Goal: Feedback & Contribution: Submit feedback/report problem

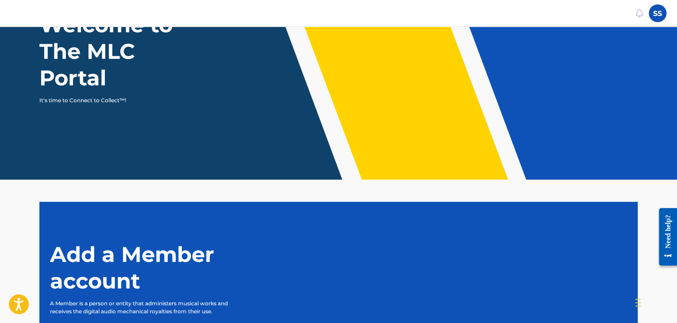
scroll to position [184, 0]
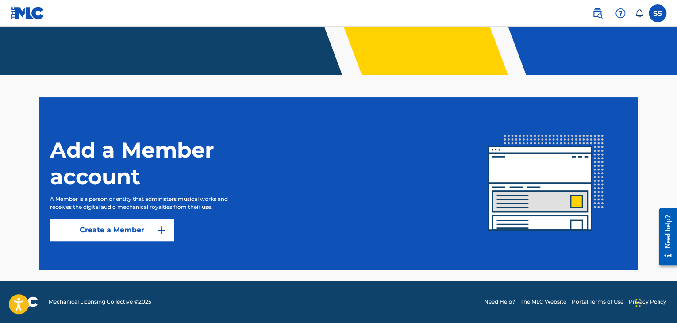
click at [129, 223] on button "Create a Member" at bounding box center [112, 230] width 124 height 22
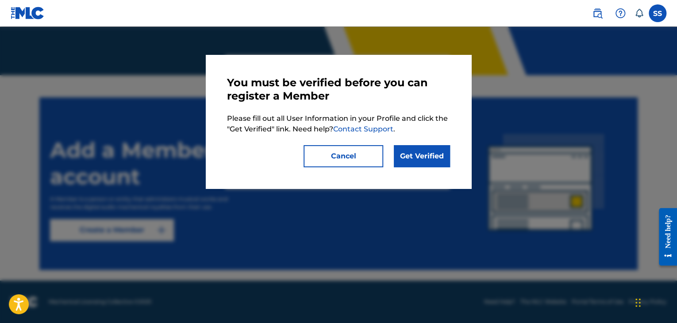
click at [417, 163] on link "Get Verified" at bounding box center [422, 156] width 56 height 22
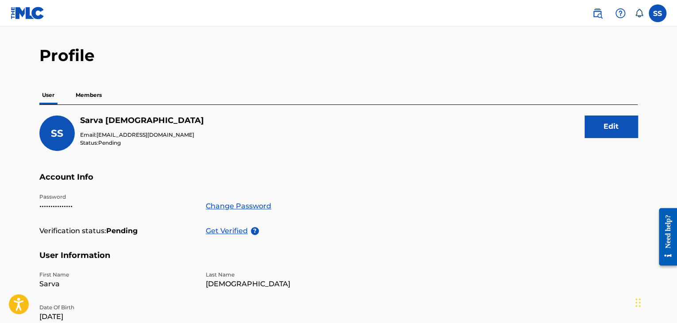
scroll to position [44, 0]
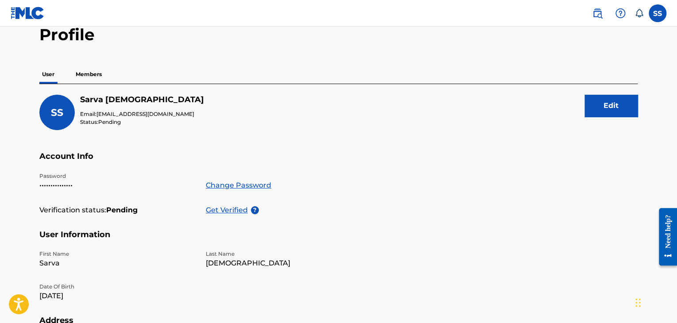
click at [99, 75] on p "Members" at bounding box center [88, 74] width 31 height 19
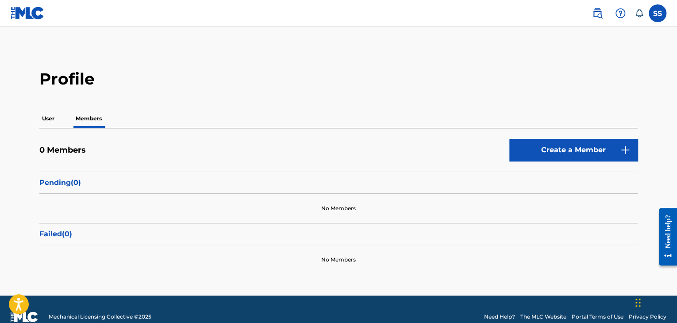
click at [52, 114] on p "User" at bounding box center [48, 118] width 18 height 19
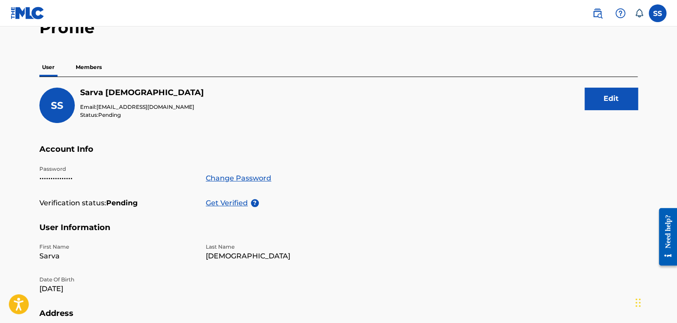
scroll to position [51, 0]
click at [238, 206] on p "Get Verified" at bounding box center [228, 203] width 45 height 11
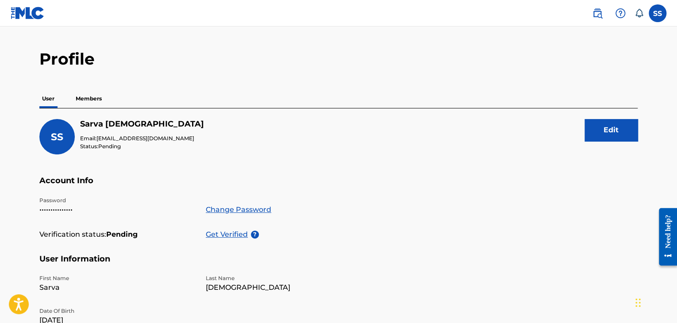
scroll to position [7, 0]
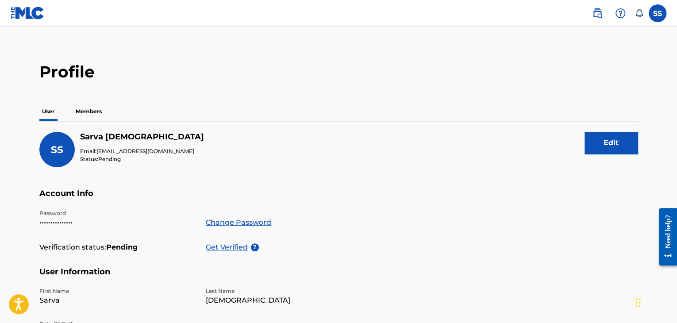
click at [83, 108] on p "Members" at bounding box center [88, 111] width 31 height 19
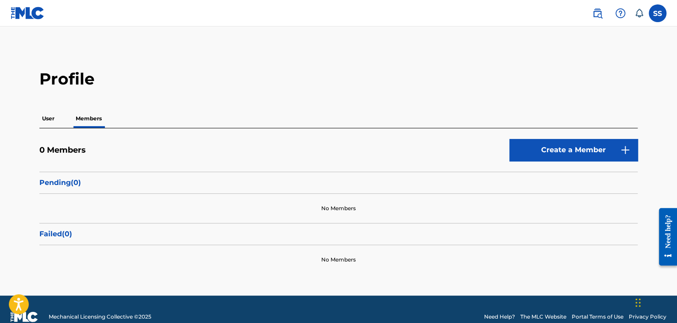
click at [57, 113] on div "User Members" at bounding box center [338, 118] width 598 height 19
click at [54, 115] on p "User" at bounding box center [48, 118] width 18 height 19
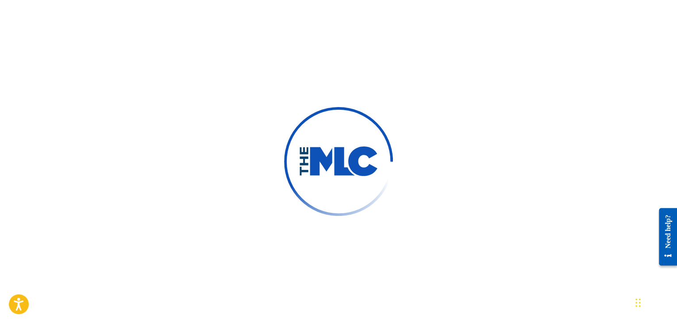
scroll to position [184, 0]
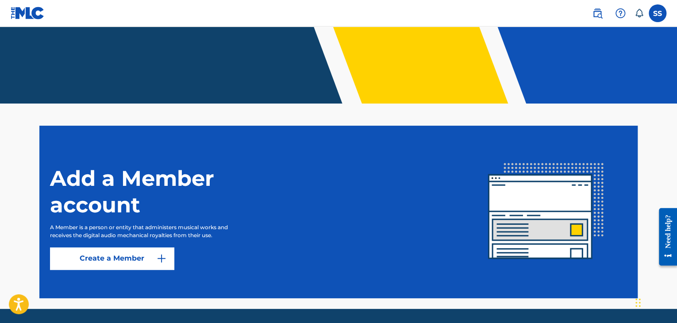
scroll to position [184, 0]
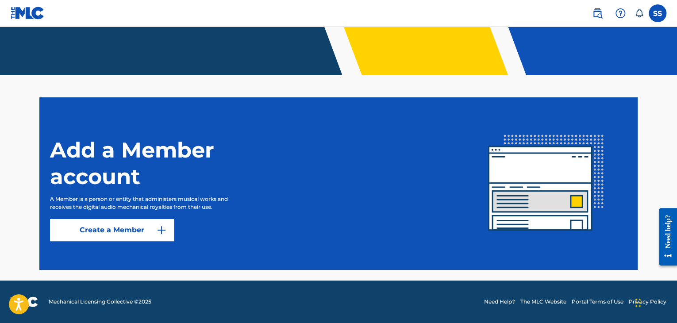
click at [129, 237] on button "Create a Member" at bounding box center [112, 230] width 124 height 22
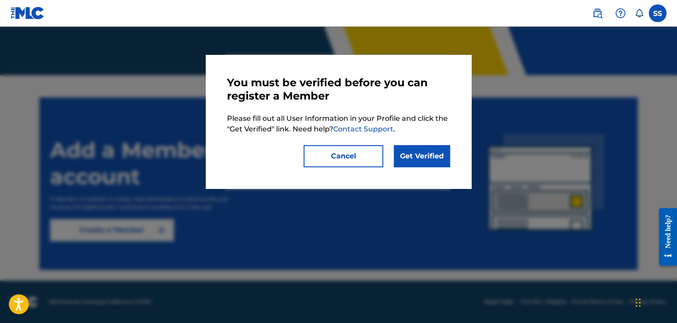
click at [412, 152] on link "Get Verified" at bounding box center [422, 156] width 56 height 22
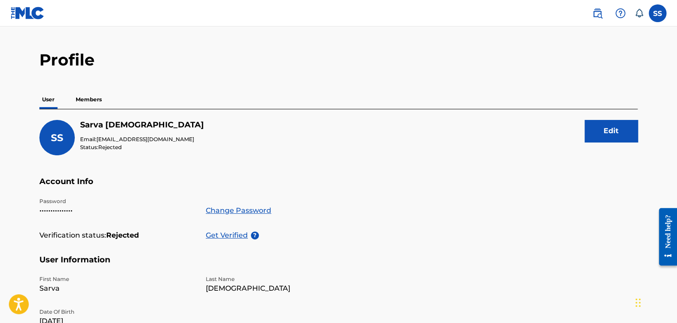
scroll to position [15, 0]
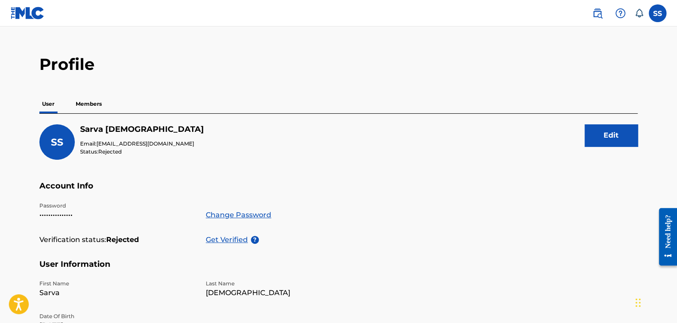
click at [237, 239] on p "Get Verified" at bounding box center [228, 239] width 45 height 11
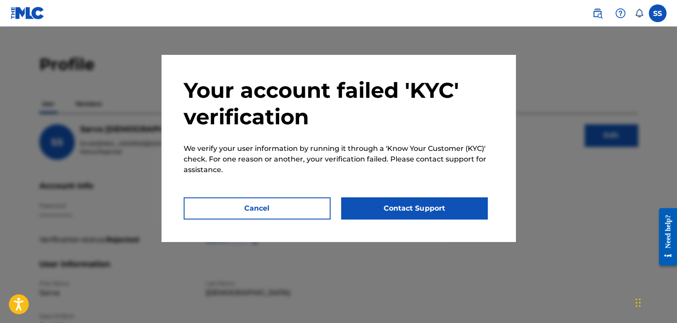
click at [398, 211] on button "Contact Support" at bounding box center [414, 208] width 147 height 22
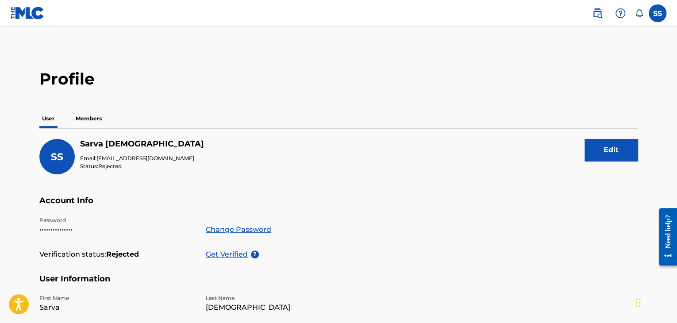
scroll to position [15, 0]
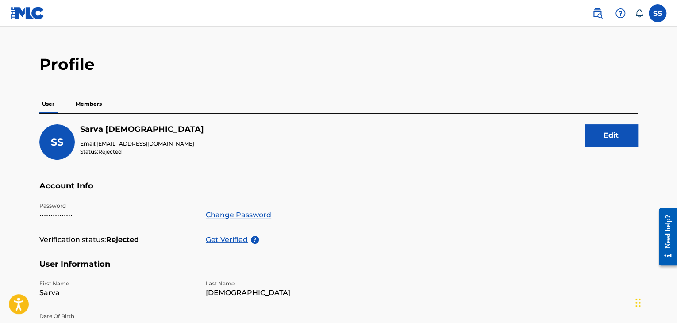
click at [233, 240] on p "Get Verified" at bounding box center [228, 239] width 45 height 11
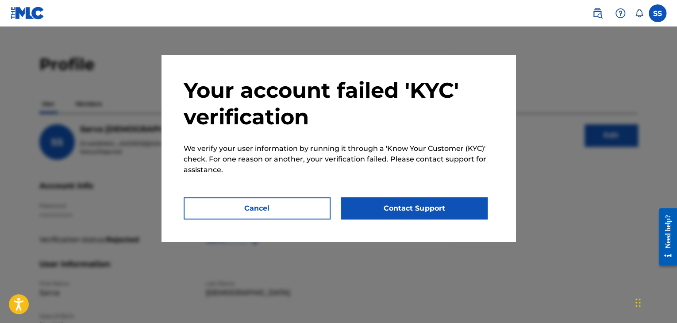
click at [264, 208] on button "Cancel" at bounding box center [257, 208] width 147 height 22
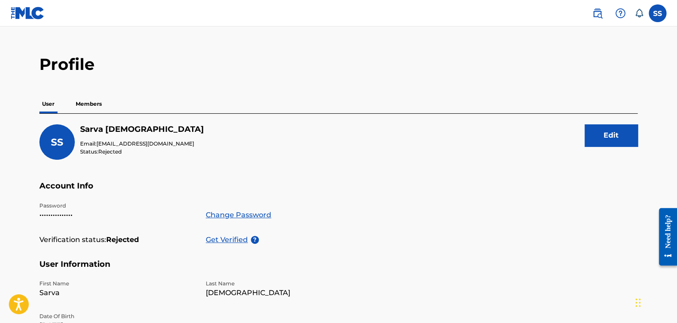
click at [94, 109] on p "Members" at bounding box center [88, 104] width 31 height 19
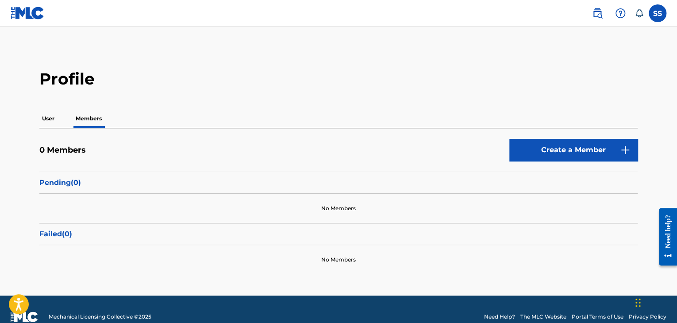
click at [515, 160] on button "Create a Member" at bounding box center [573, 150] width 128 height 22
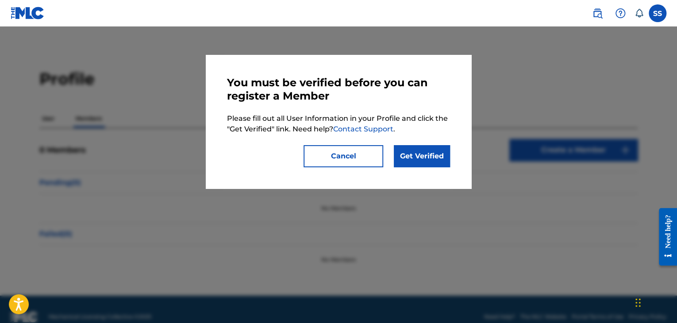
click at [421, 160] on link "Get Verified" at bounding box center [422, 156] width 56 height 22
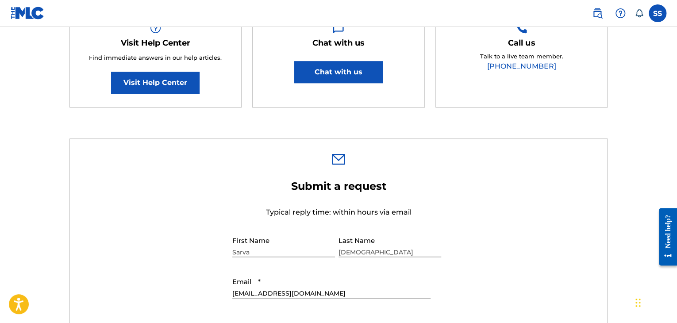
scroll to position [145, 0]
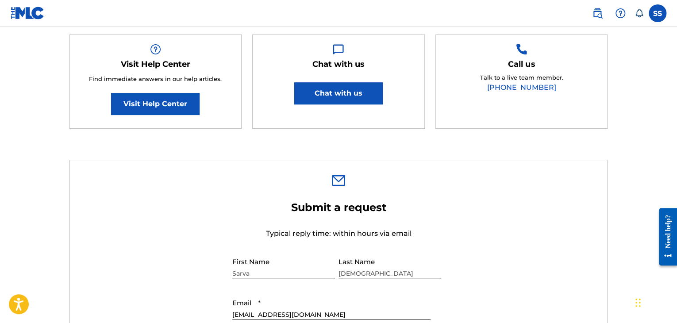
click at [356, 93] on button "Chat with us" at bounding box center [338, 93] width 88 height 22
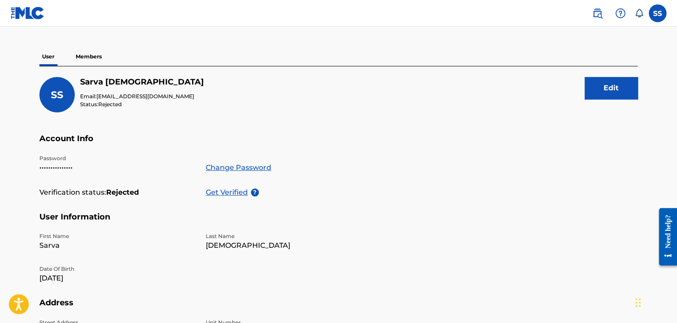
scroll to position [49, 0]
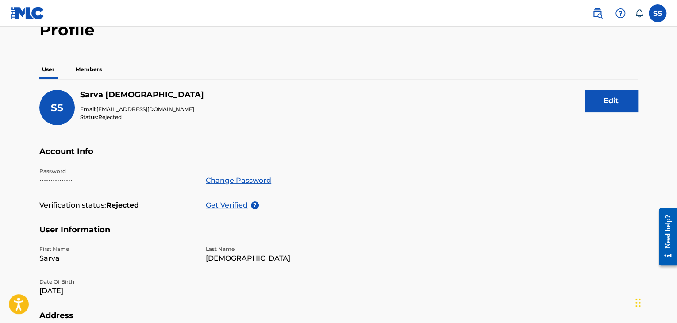
click at [614, 101] on button "Edit" at bounding box center [610, 101] width 53 height 22
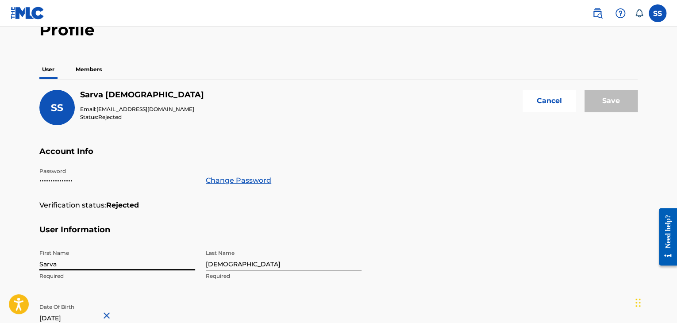
click at [93, 266] on input "Sarva" at bounding box center [117, 257] width 156 height 25
type input "Sanket"
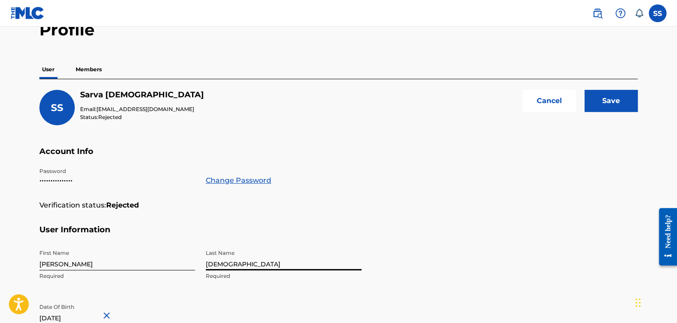
click at [228, 266] on input "[DEMOGRAPHIC_DATA]" at bounding box center [284, 257] width 156 height 25
type input "S"
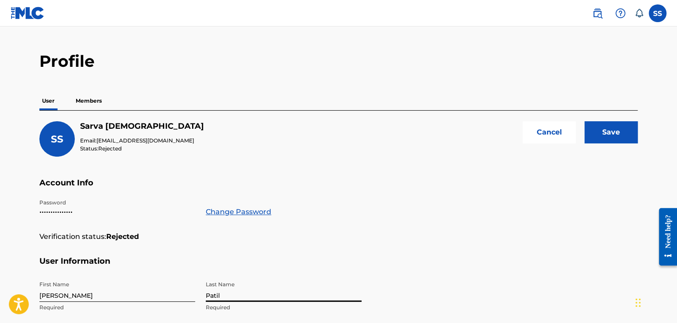
scroll to position [0, 0]
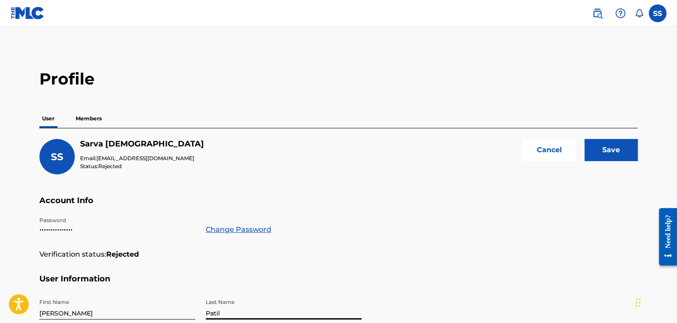
type input "Patil"
click at [616, 153] on input "Save" at bounding box center [610, 150] width 53 height 22
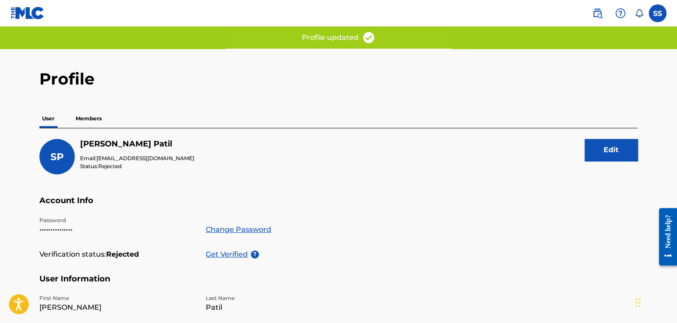
click at [230, 258] on p "Get Verified" at bounding box center [228, 254] width 45 height 11
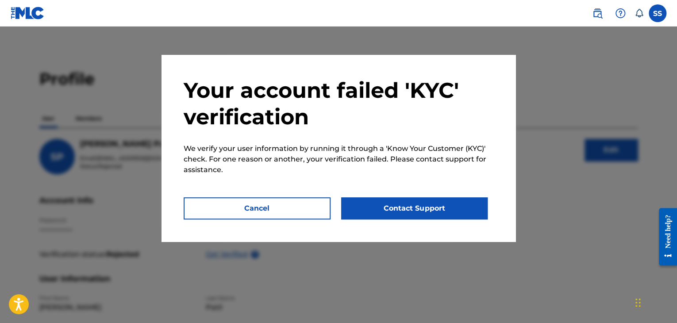
click at [413, 214] on button "Contact Support" at bounding box center [414, 208] width 147 height 22
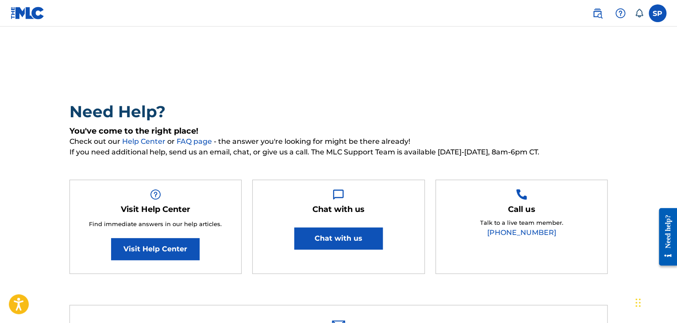
click at [163, 245] on link "Visit Help Center" at bounding box center [155, 249] width 88 height 22
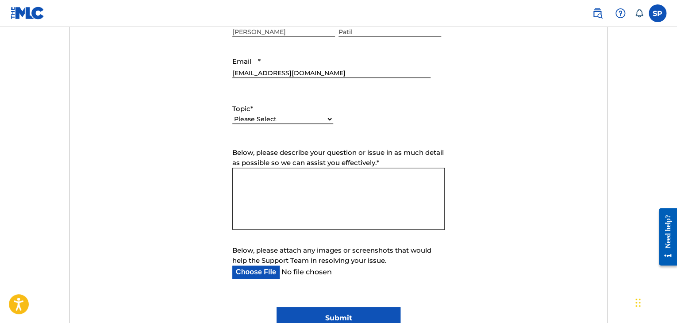
scroll to position [391, 0]
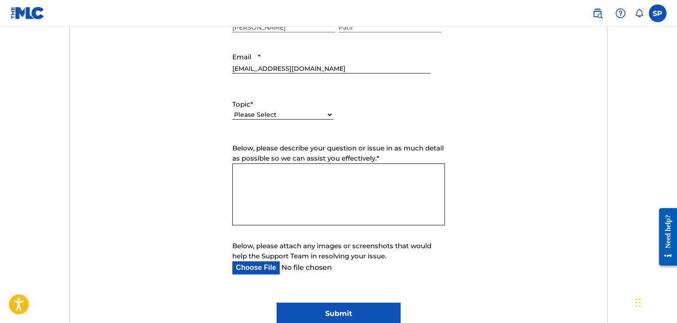
drag, startPoint x: 318, startPoint y: 108, endPoint x: 317, endPoint y: 115, distance: 7.2
click at [317, 115] on div "Topic * Please Select I need help with my account I need help with managing my …" at bounding box center [282, 109] width 101 height 40
click at [317, 115] on select "Please Select I need help with my account I need help with managing my catalog …" at bounding box center [282, 114] width 101 height 9
select select "I need help with my account"
click at [232, 110] on select "Please Select I need help with my account I need help with managing my catalog …" at bounding box center [282, 114] width 101 height 9
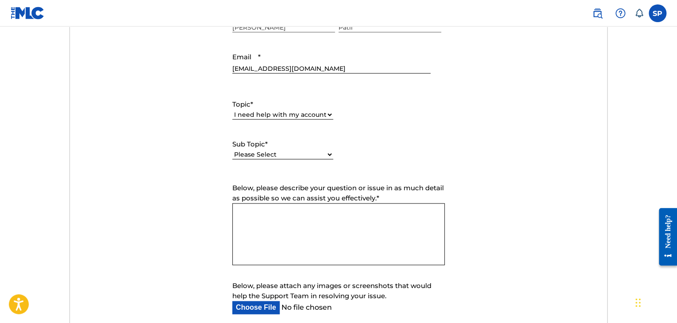
click at [318, 206] on textarea "Below, please describe your question or issue in as much detail as possible so …" at bounding box center [338, 234] width 212 height 62
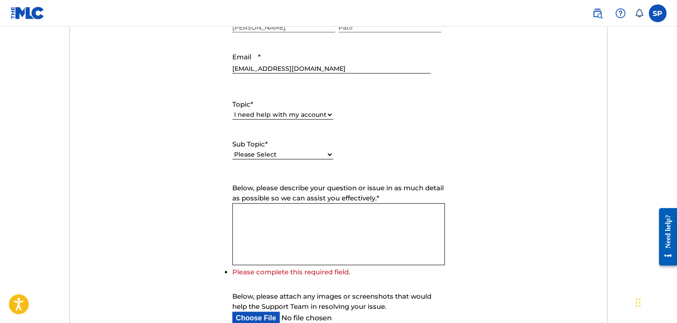
click at [288, 155] on select "Please Select I need help with my user account I can't log in to my user accoun…" at bounding box center [282, 154] width 101 height 9
select select "I was not verified as a user"
click at [232, 150] on select "Please Select I need help with my user account I can't log in to my user accoun…" at bounding box center [282, 154] width 101 height 9
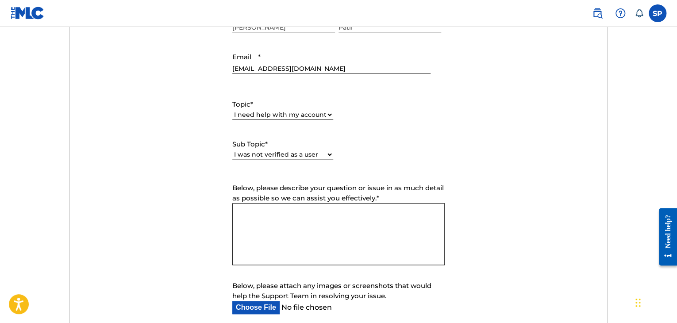
click at [284, 211] on textarea "Below, please describe your question or issue in as much detail as possible so …" at bounding box center [338, 234] width 212 height 62
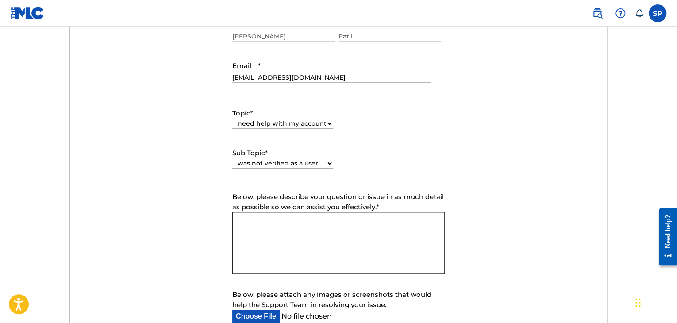
scroll to position [378, 0]
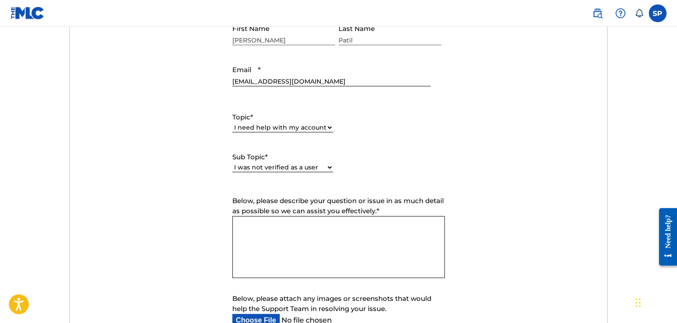
click at [284, 219] on textarea "Below, please describe your question or issue in as much detail as possible so …" at bounding box center [338, 247] width 212 height 62
type textarea "i"
type textarea "J"
click at [332, 226] on textarea "i have just sent my document and" at bounding box center [338, 247] width 212 height 62
click at [370, 223] on textarea "i have just sent my document idand" at bounding box center [338, 247] width 212 height 62
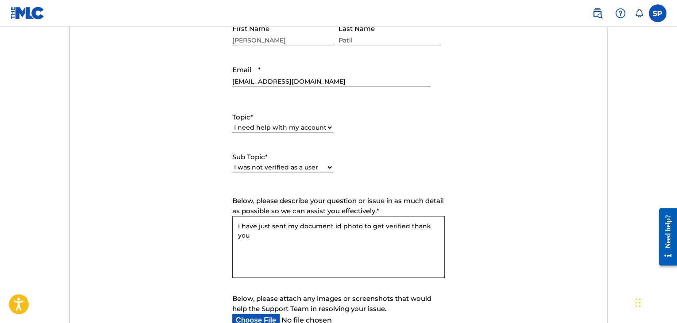
click at [235, 225] on textarea "i have just sent my document id photo to get verified thank you" at bounding box center [338, 247] width 212 height 62
click at [327, 226] on textarea "i was rejected for verification ow i edited my profile as si have just sent my …" at bounding box center [338, 247] width 212 height 62
click at [330, 226] on textarea "i was rejected for verification ow i edited my profile as si have just sent my …" at bounding box center [338, 247] width 212 height 62
click at [412, 226] on textarea "i was rejected for verification now i edited my profile as si have just sent my…" at bounding box center [338, 247] width 212 height 62
click at [418, 227] on textarea "i was rejected for verification now i edited my profile as si have just sent my…" at bounding box center [338, 247] width 212 height 62
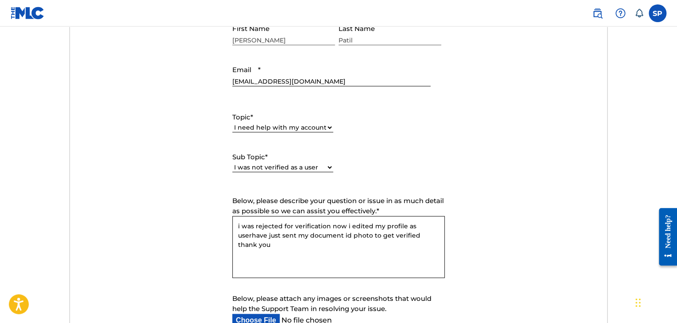
drag, startPoint x: 418, startPoint y: 227, endPoint x: 352, endPoint y: 254, distance: 71.0
click at [352, 254] on textarea "i was rejected for verification now i edited my profile as userhave just sent m…" at bounding box center [338, 247] width 212 height 62
click at [291, 244] on textarea "i was rejected for verification now i edited my profile as userhave just sent m…" at bounding box center [338, 247] width 212 height 62
click at [268, 234] on textarea "i was rejected for verification now i edited my profile as userhave just sent m…" at bounding box center [338, 247] width 212 height 62
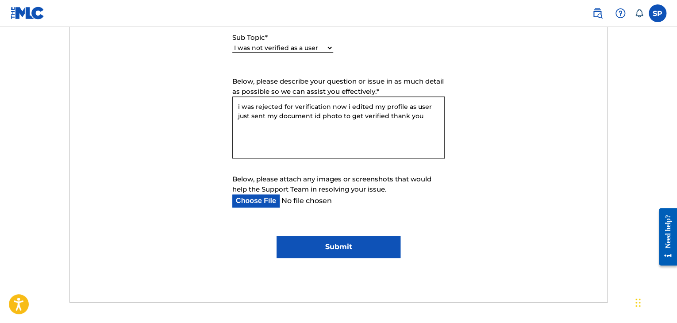
scroll to position [547, 0]
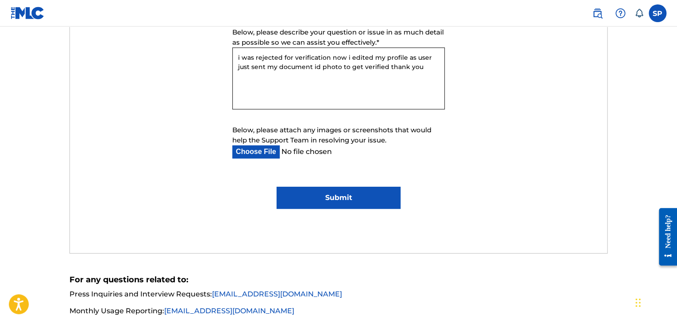
click at [259, 92] on textarea "i was rejected for verification now i edited my profile as user just sent my do…" at bounding box center [338, 78] width 212 height 62
click at [397, 73] on textarea "i was rejected for verification now i edited my profile as user just sent my do…" at bounding box center [338, 78] width 212 height 62
click at [413, 73] on textarea "i was rejected for verification now i edited my profile as user just sent my do…" at bounding box center [338, 78] width 212 height 62
type textarea "i was rejected for verification now i edited my profile as user just sent my do…"
click at [346, 199] on input "Submit" at bounding box center [337, 198] width 123 height 22
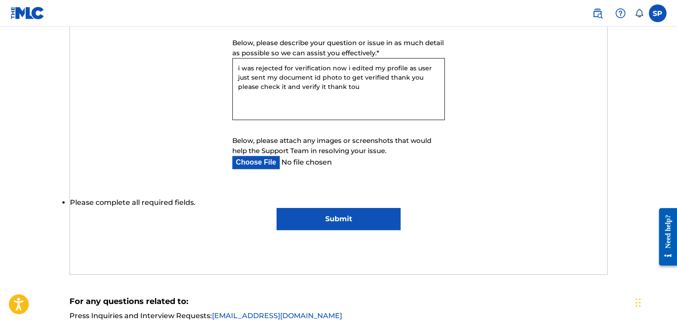
scroll to position [557, 0]
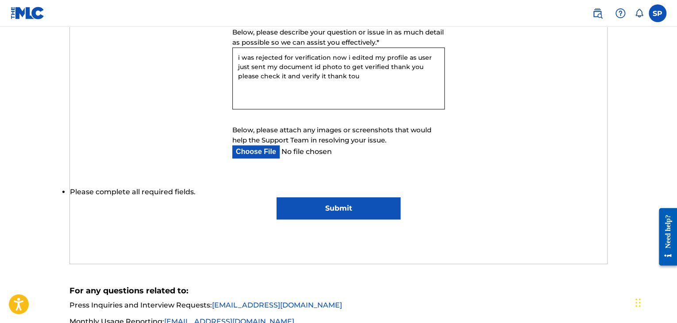
click at [322, 208] on input "Submit" at bounding box center [337, 208] width 123 height 22
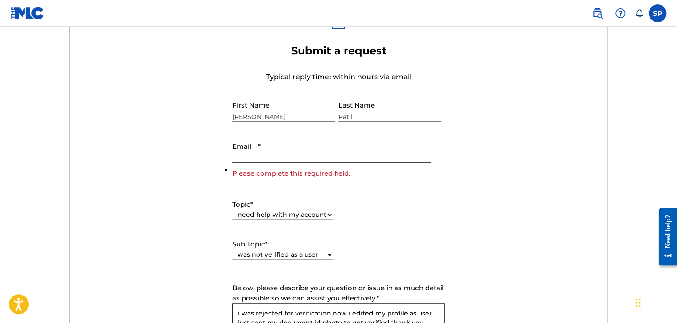
scroll to position [292, 0]
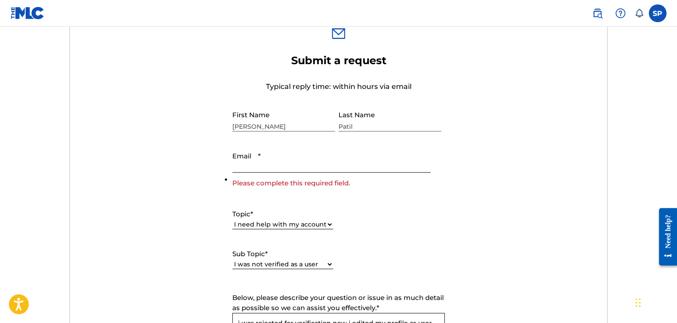
click at [249, 165] on input "Email *" at bounding box center [331, 159] width 198 height 25
type input "[EMAIL_ADDRESS][DOMAIN_NAME]"
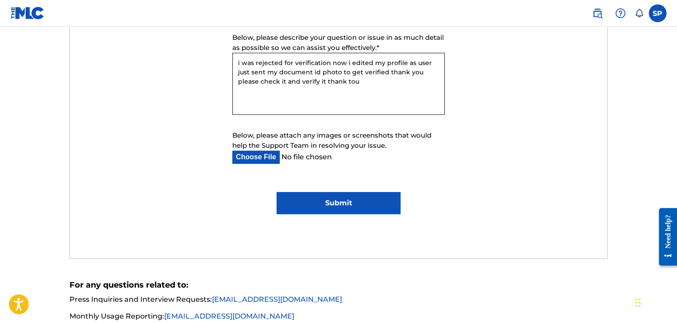
scroll to position [557, 0]
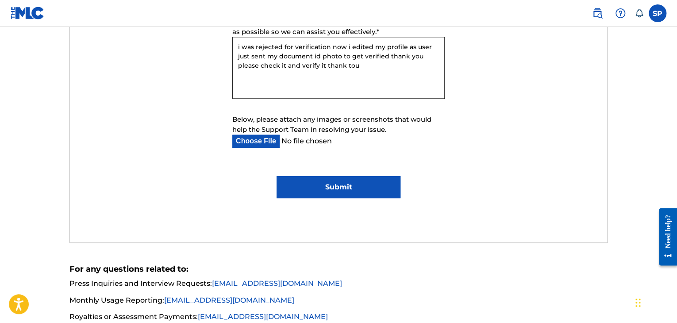
click at [301, 192] on input "Submit" at bounding box center [337, 187] width 123 height 22
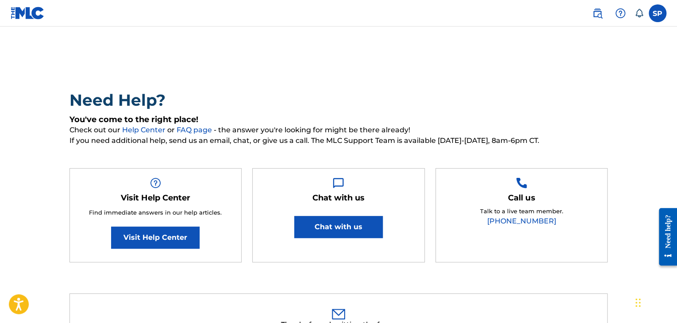
scroll to position [0, 0]
